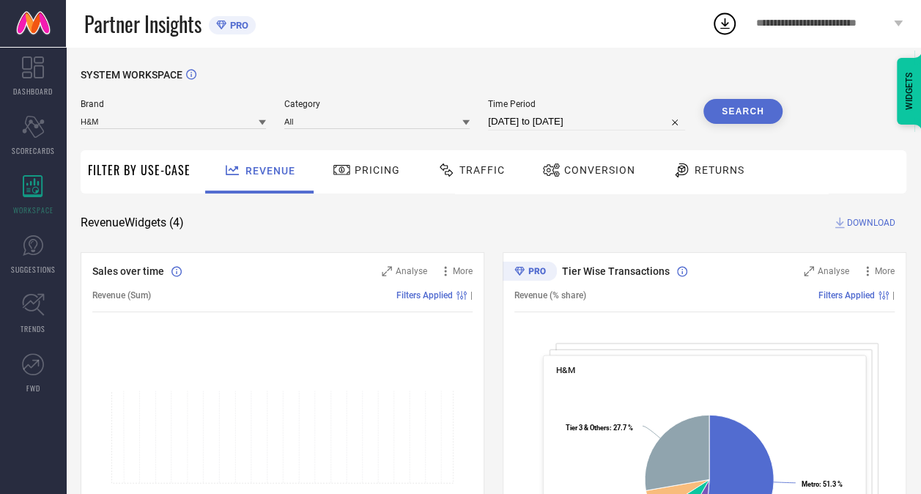
click at [543, 113] on div "Time Period [DATE] to [DATE]" at bounding box center [586, 114] width 197 height 31
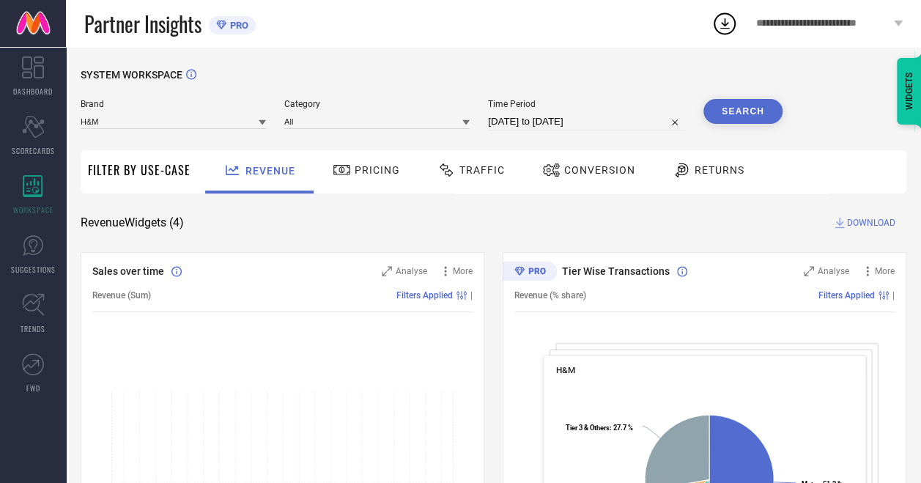
select select "7"
select select "2025"
select select "8"
select select "2025"
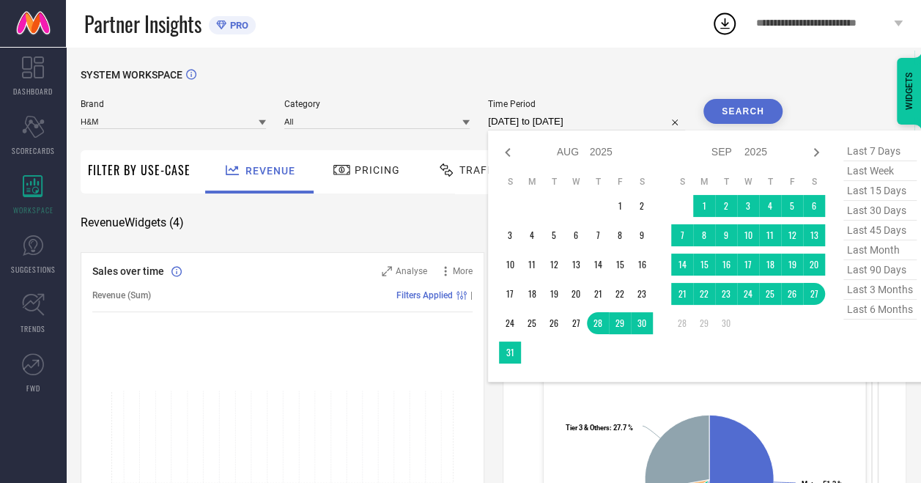
click at [549, 123] on input "[DATE] to [DATE]" at bounding box center [586, 122] width 197 height 18
click at [795, 269] on td "19" at bounding box center [792, 264] width 22 height 22
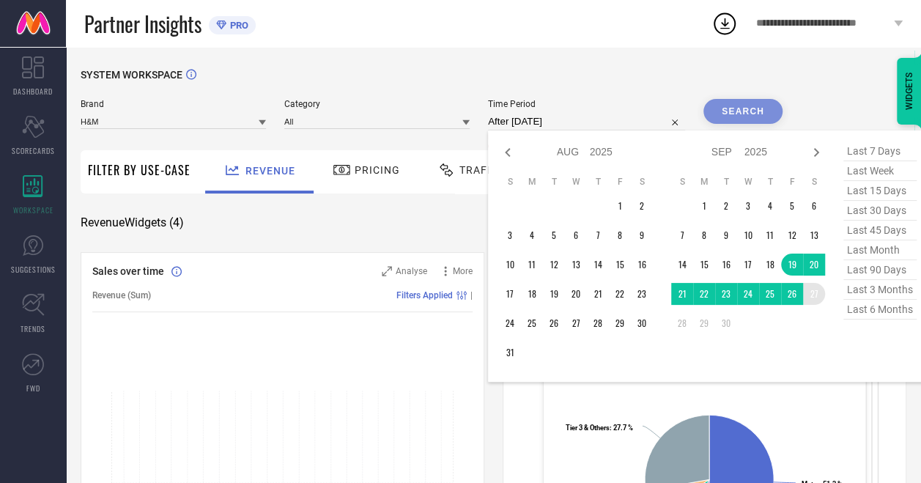
type input "[DATE] to [DATE]"
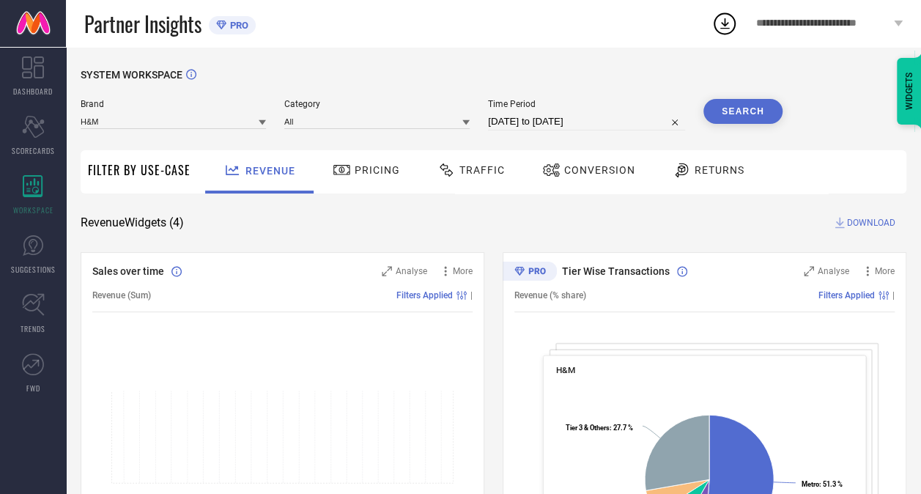
click at [750, 106] on button "Search" at bounding box center [742, 111] width 79 height 25
click at [864, 226] on span "DOWNLOAD" at bounding box center [871, 222] width 48 height 15
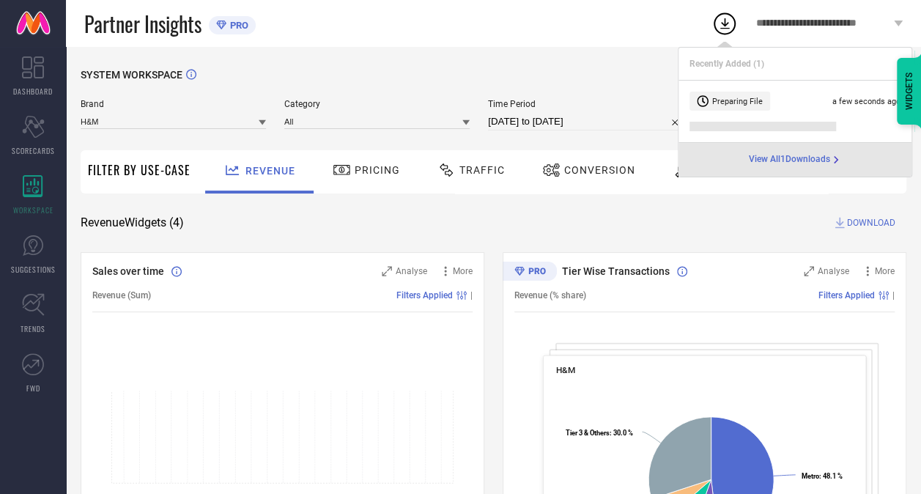
click at [815, 157] on span "View All 1 Downloads" at bounding box center [789, 160] width 81 height 12
